Goal: Navigation & Orientation: Find specific page/section

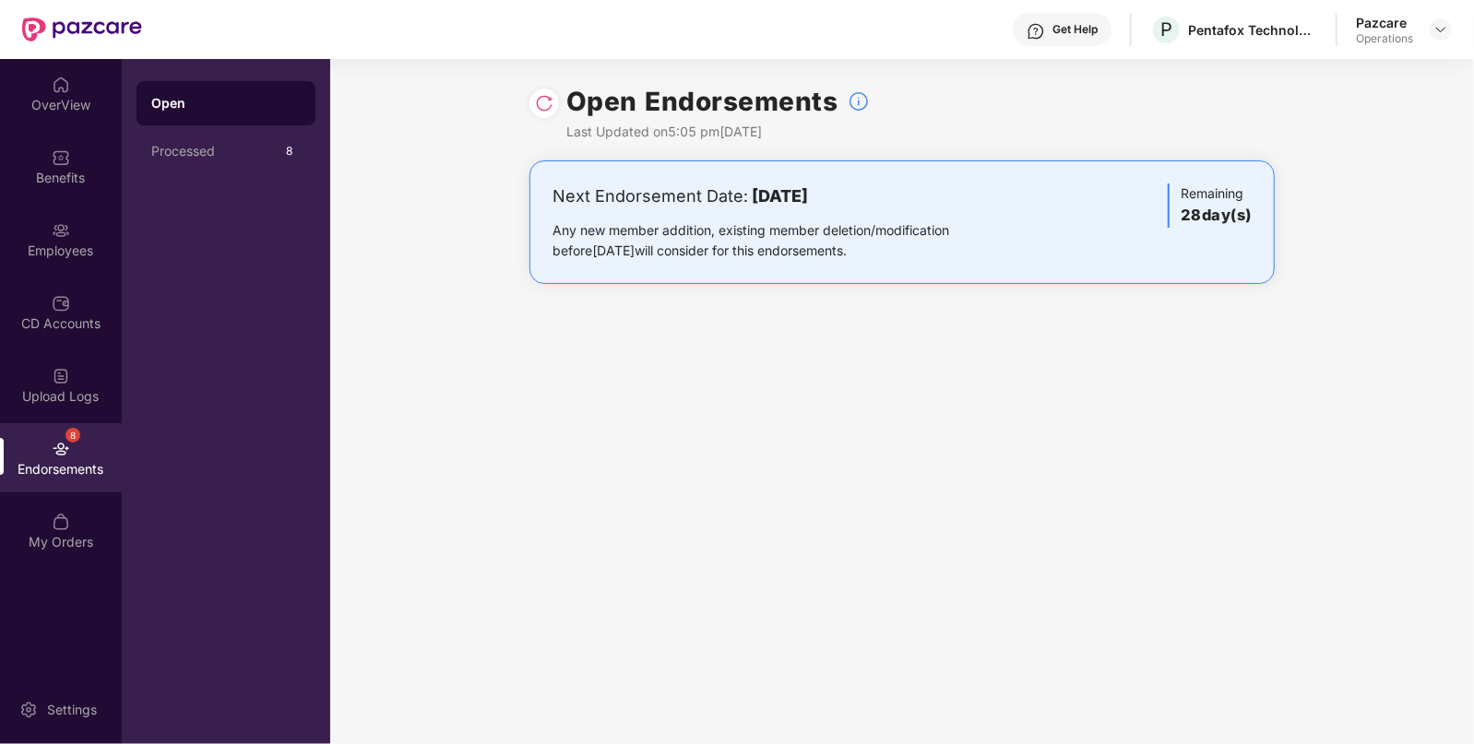
click at [1443, 18] on div at bounding box center [1440, 29] width 22 height 22
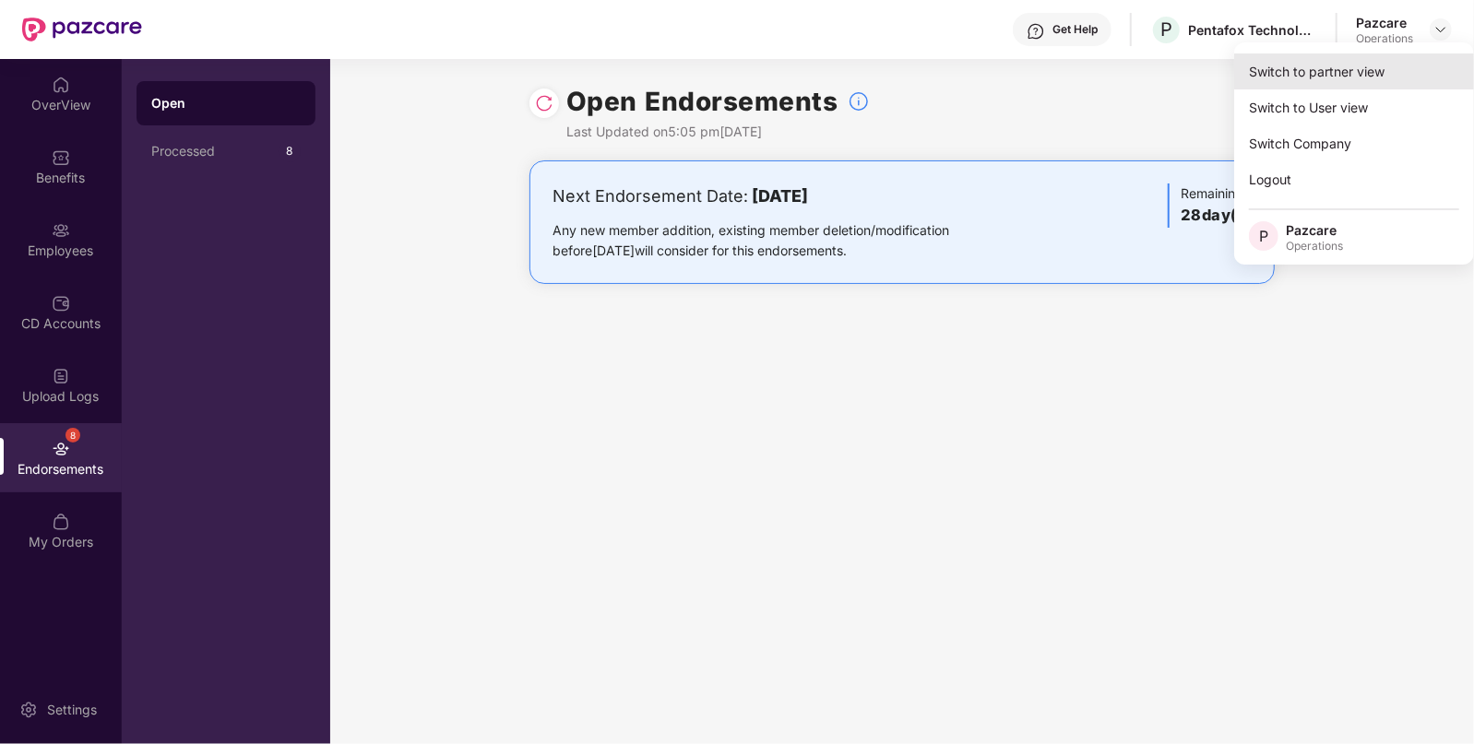
click at [1263, 65] on div "Switch to partner view" at bounding box center [1354, 71] width 240 height 36
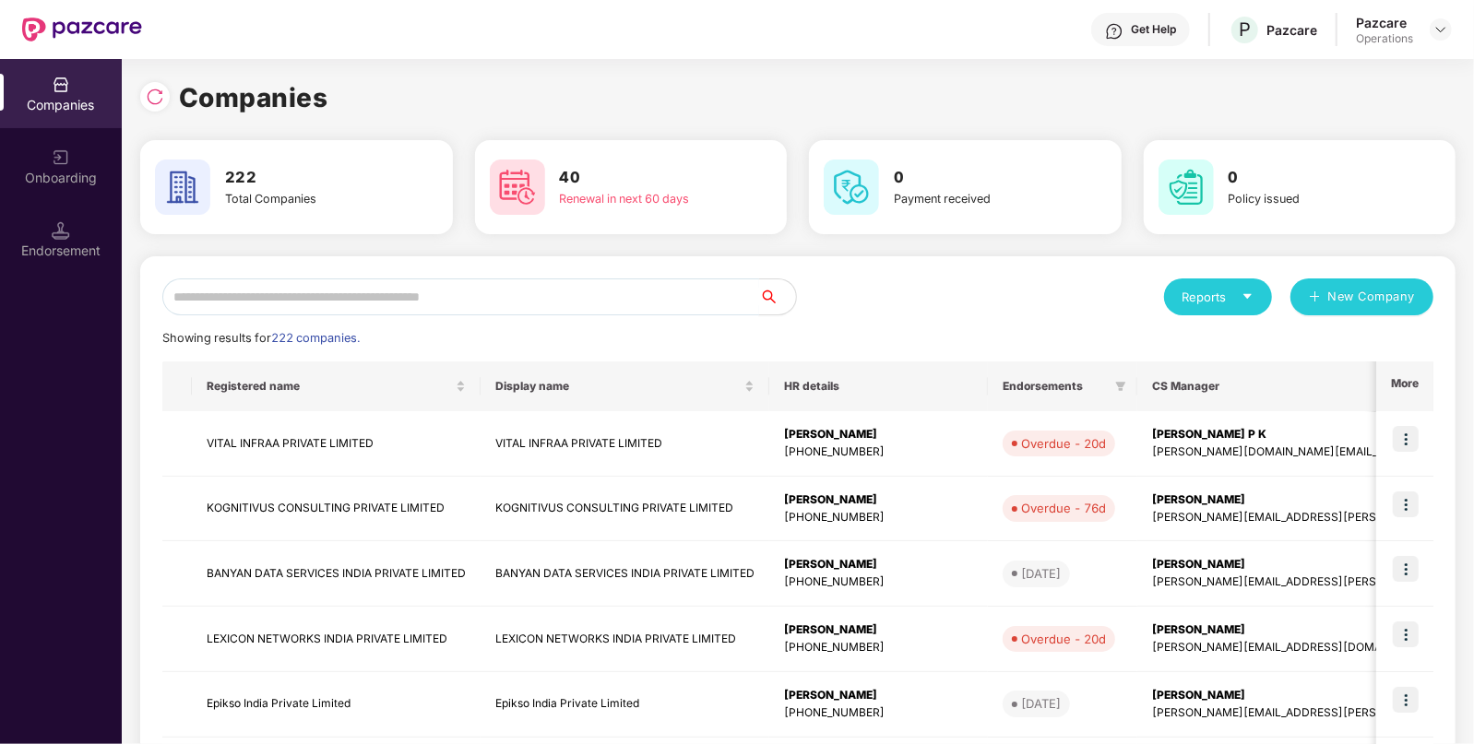
click at [637, 308] on input "text" at bounding box center [460, 297] width 597 height 37
paste input "**********"
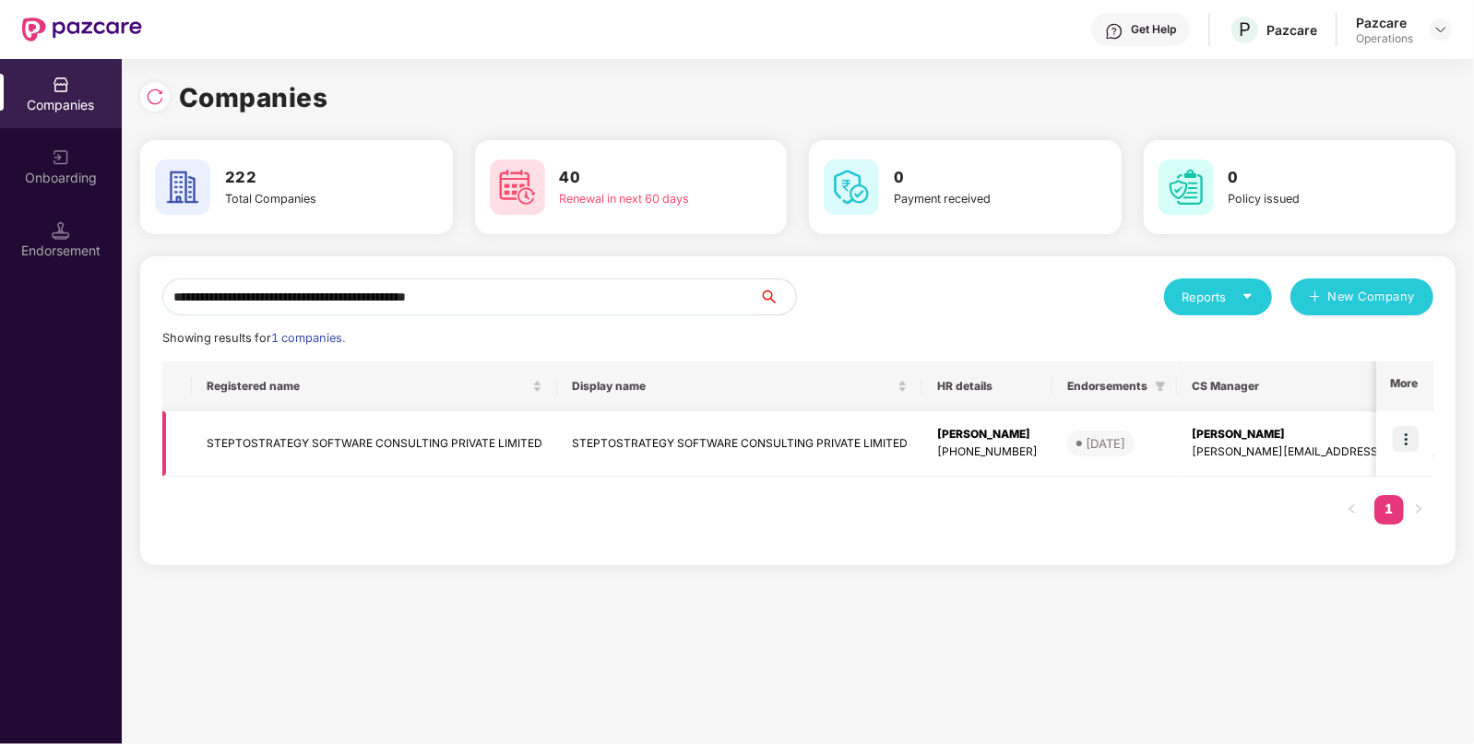
type input "**********"
click at [1409, 441] on img at bounding box center [1406, 439] width 26 height 26
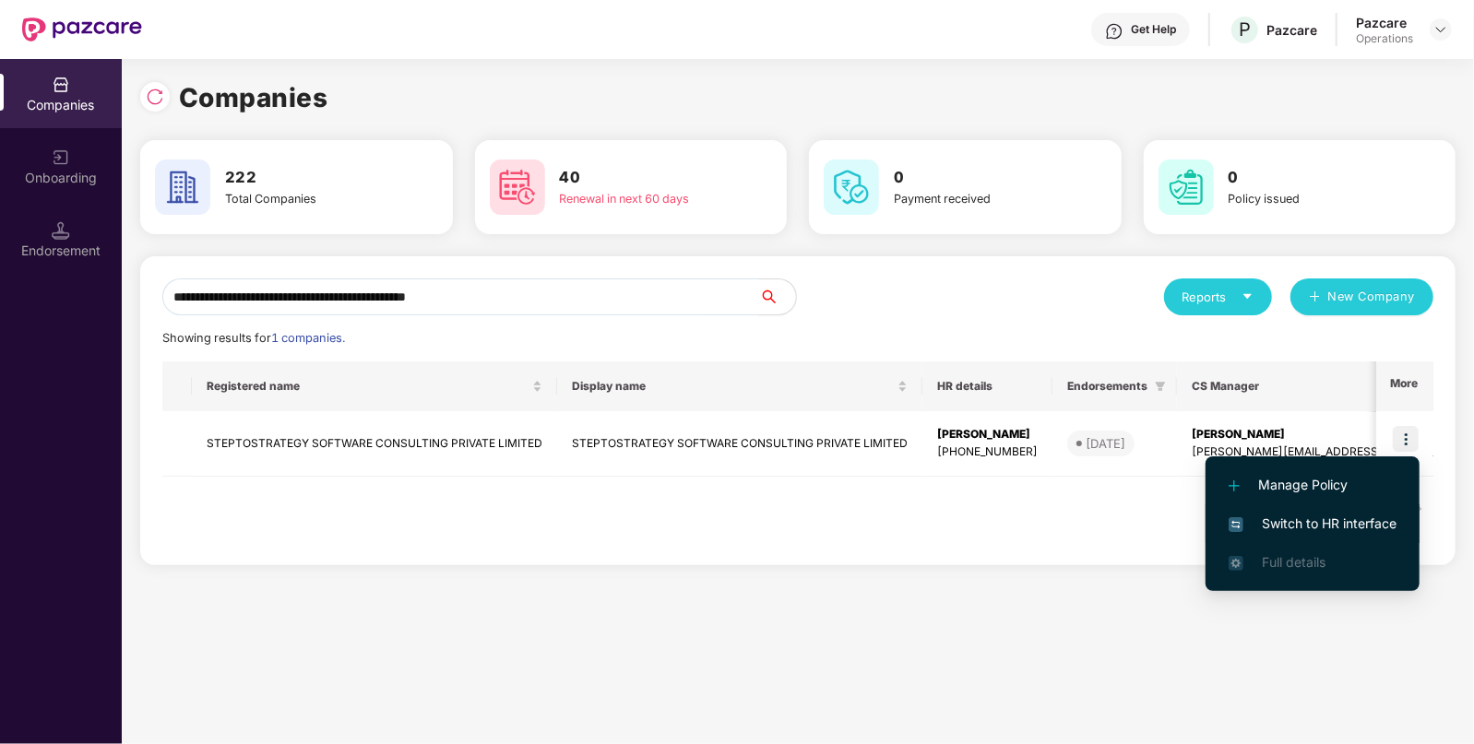
click at [1342, 525] on span "Switch to HR interface" at bounding box center [1312, 524] width 168 height 20
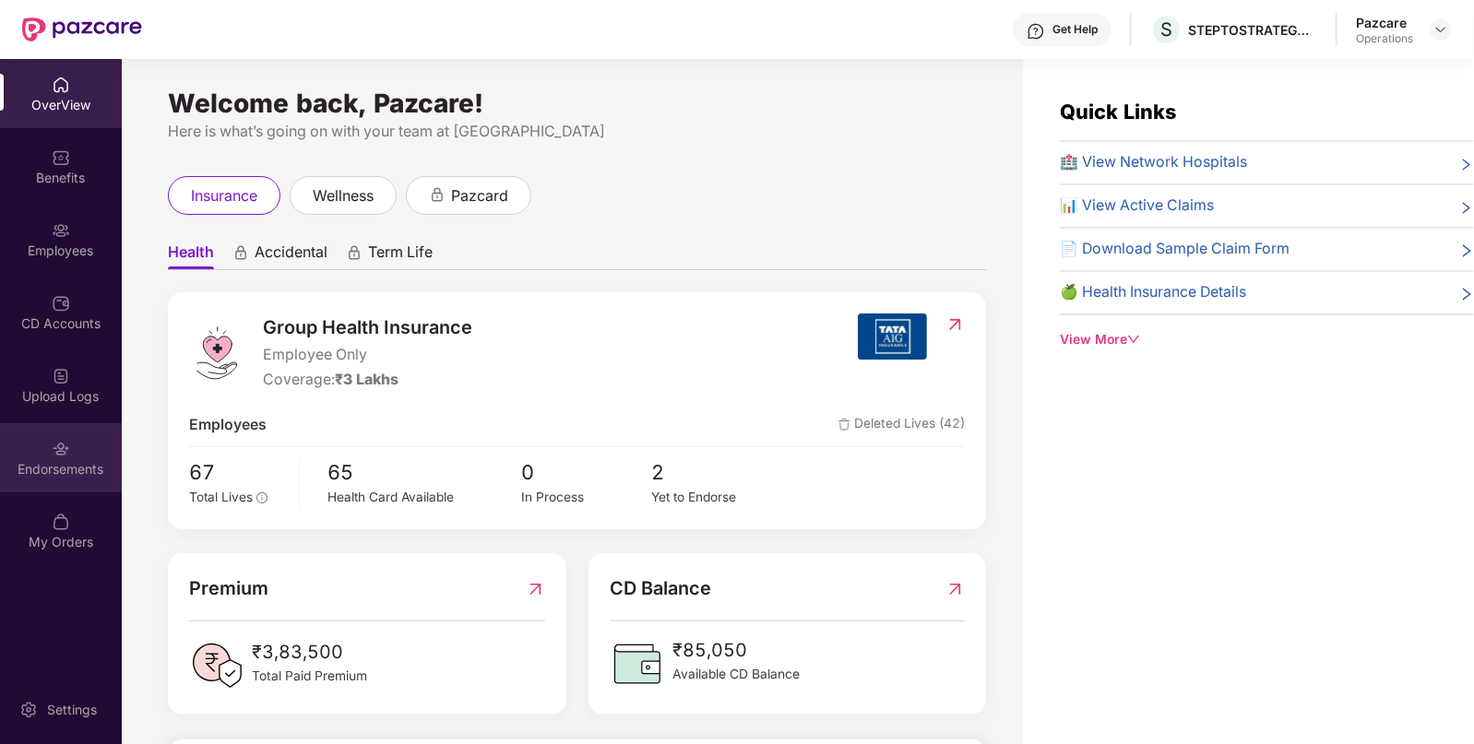
click at [35, 433] on div "Endorsements" at bounding box center [61, 457] width 122 height 69
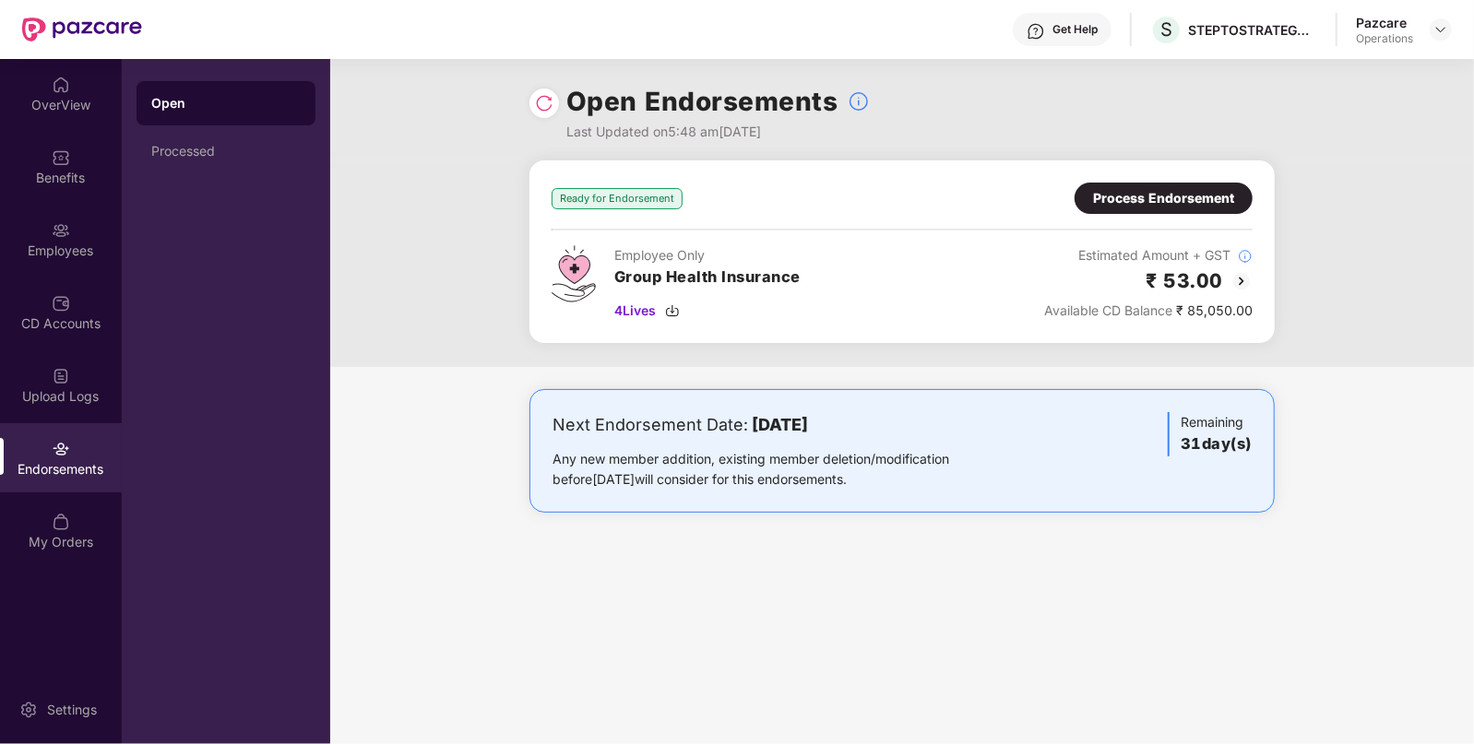
click at [1235, 272] on img at bounding box center [1241, 281] width 22 height 22
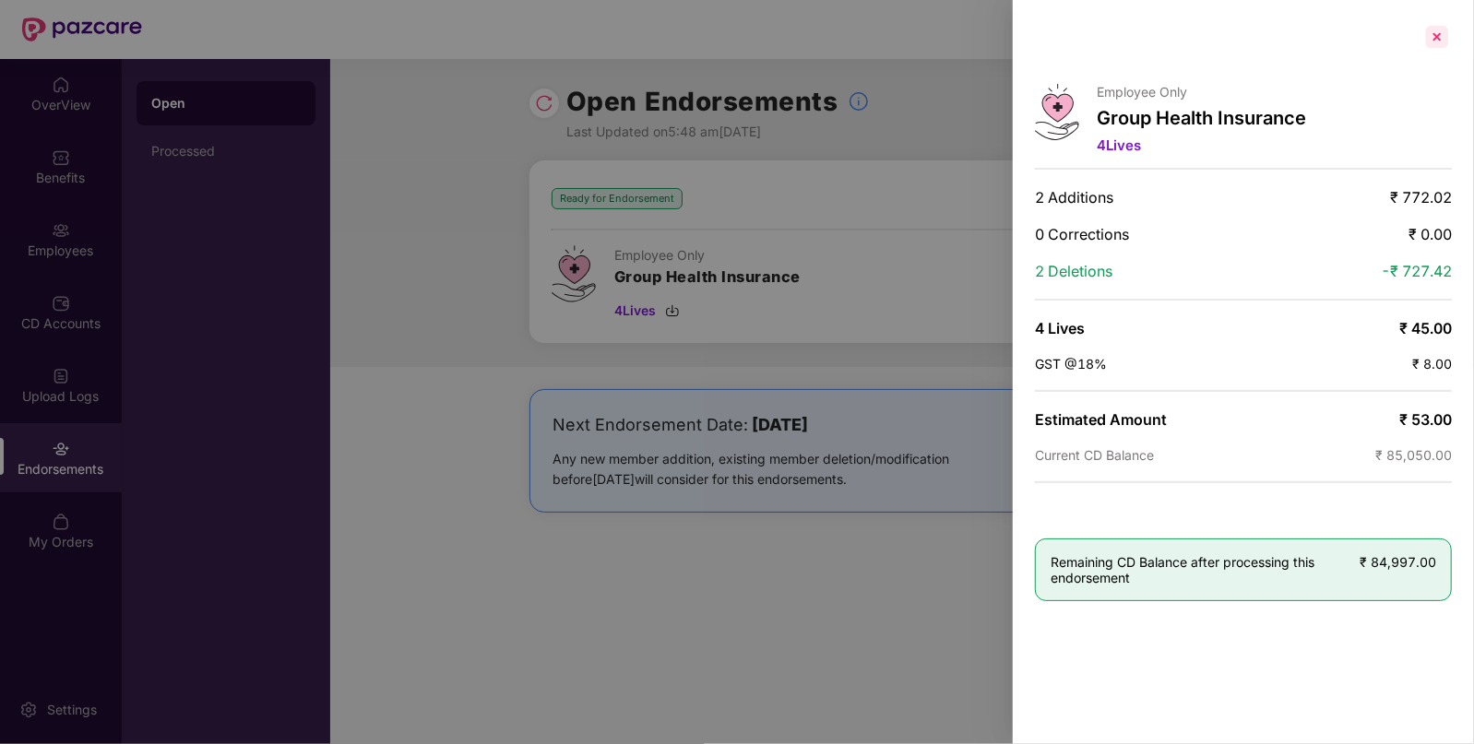
click at [1434, 35] on div at bounding box center [1437, 37] width 30 height 30
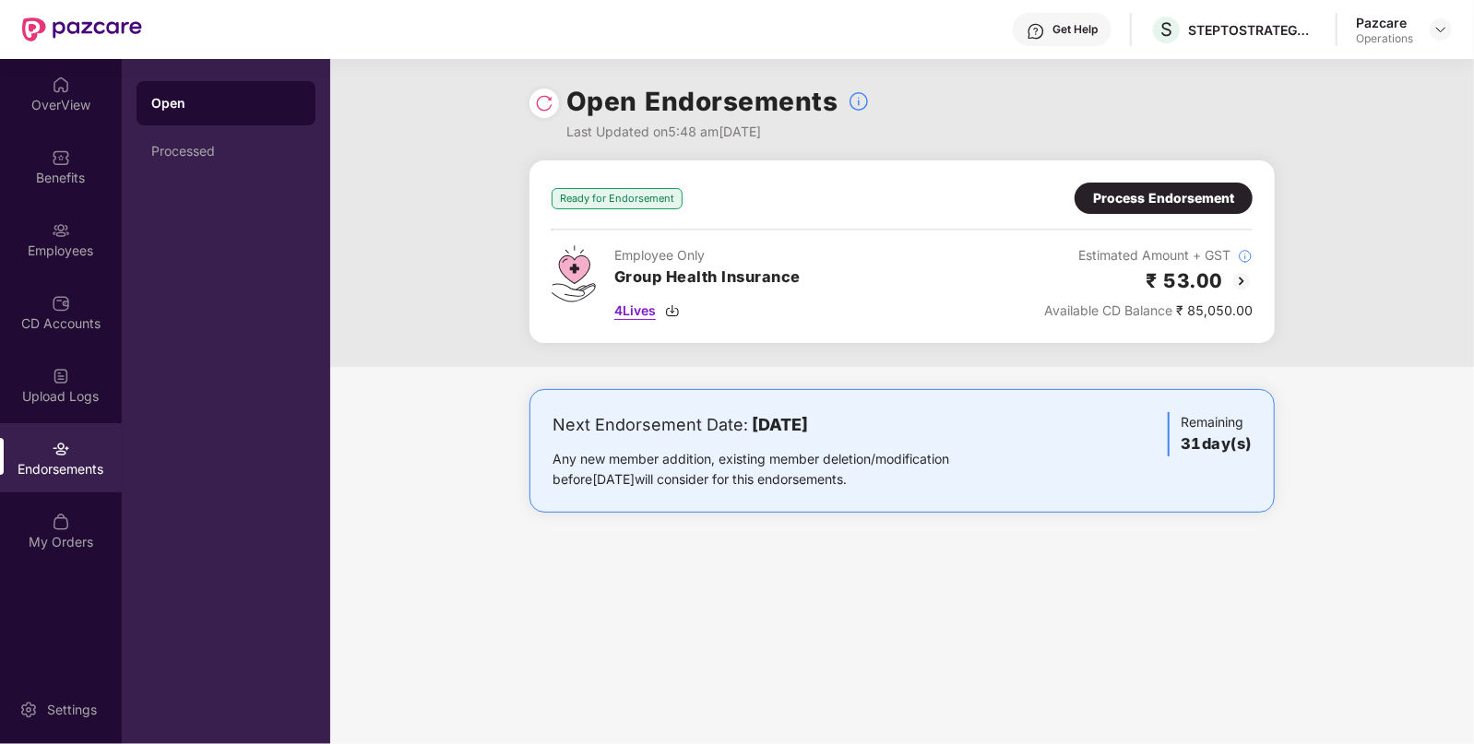
click at [680, 306] on img at bounding box center [672, 310] width 15 height 15
